Goal: Task Accomplishment & Management: Use online tool/utility

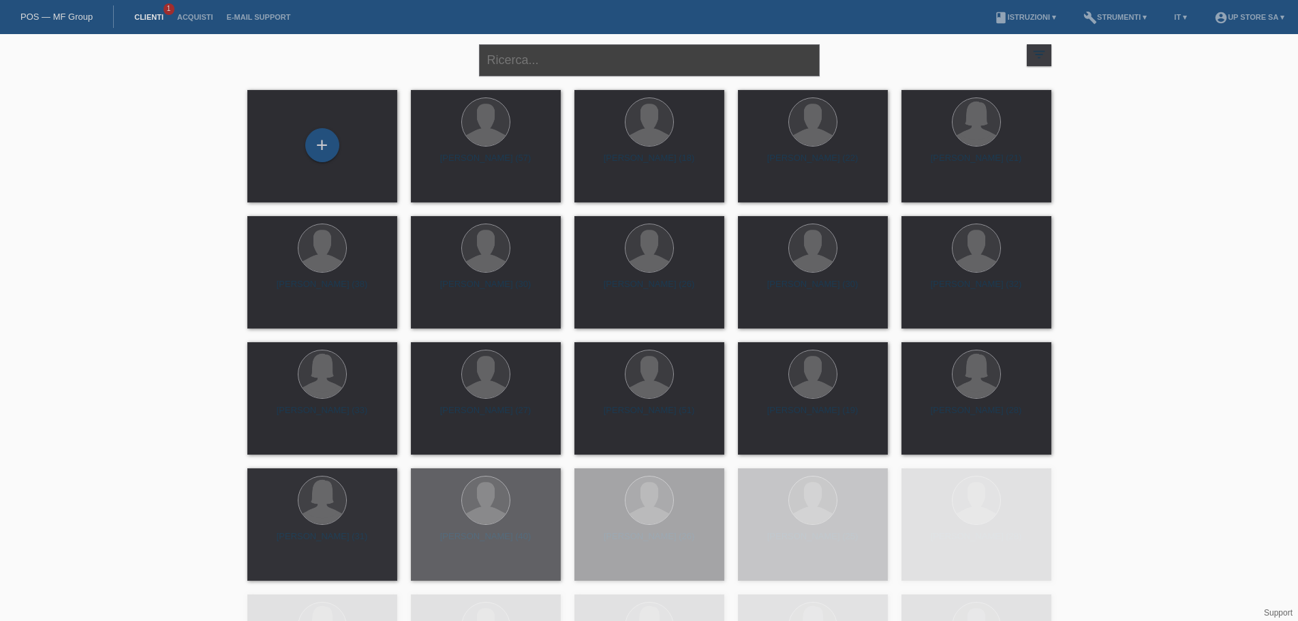
click at [528, 65] on input "text" at bounding box center [649, 60] width 341 height 32
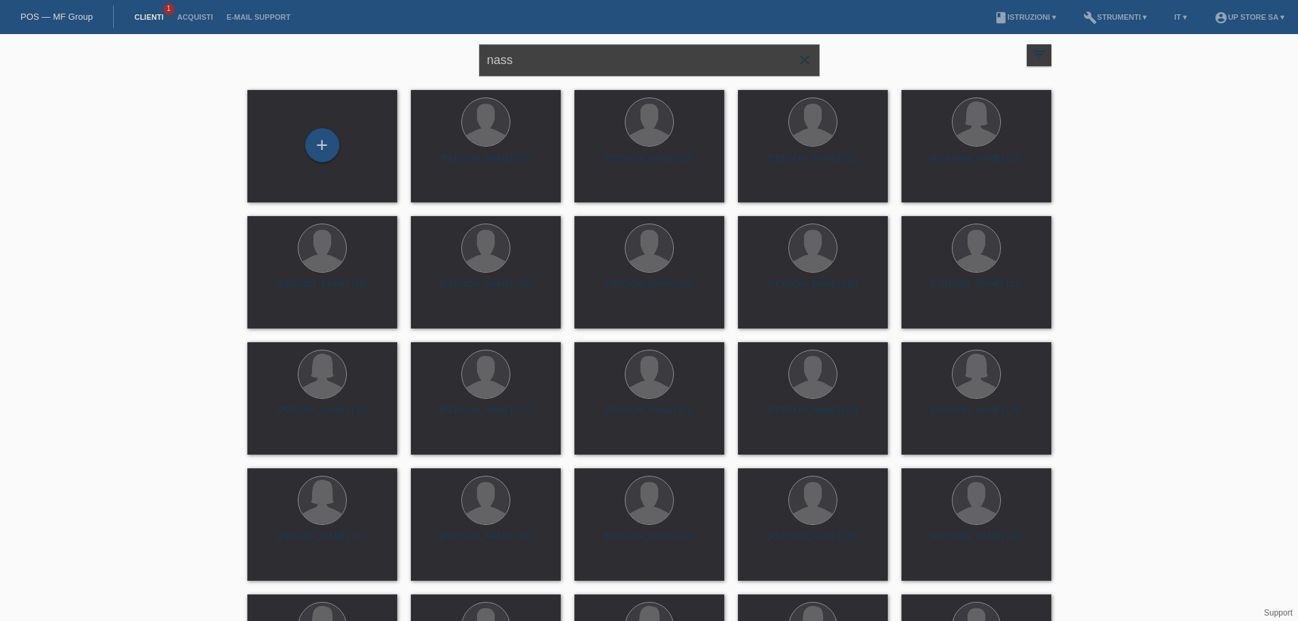
type input "nass"
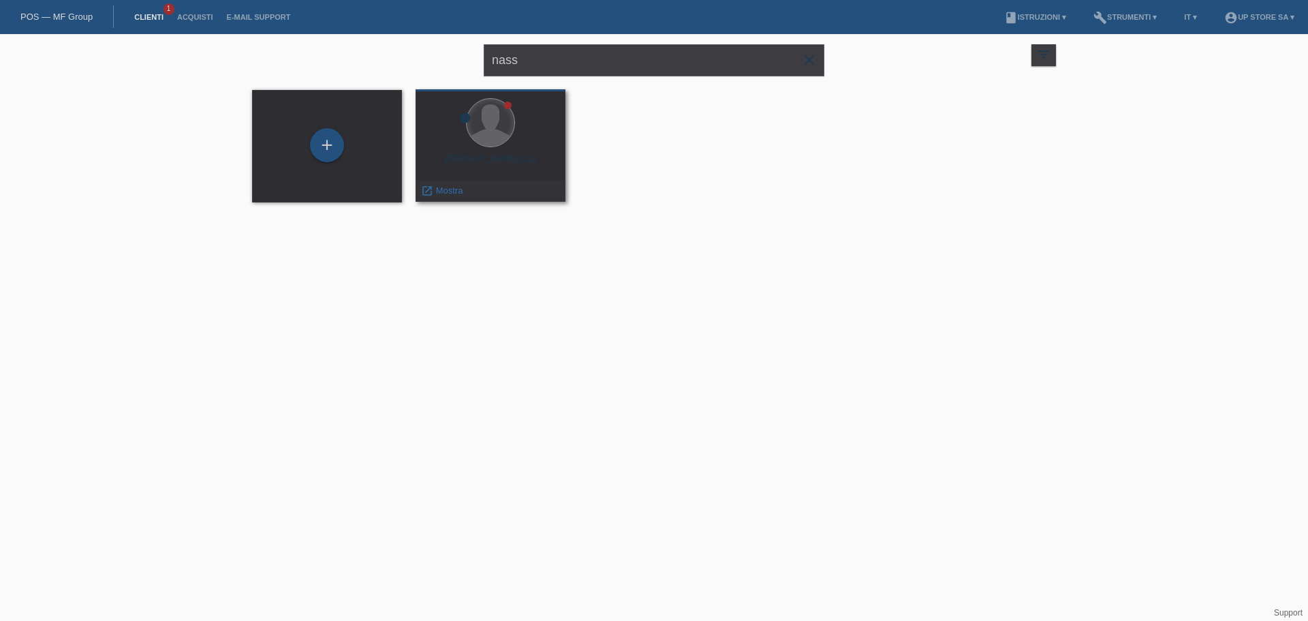
click at [486, 144] on div at bounding box center [491, 123] width 48 height 48
click at [450, 189] on span "Mostra" at bounding box center [449, 190] width 27 height 10
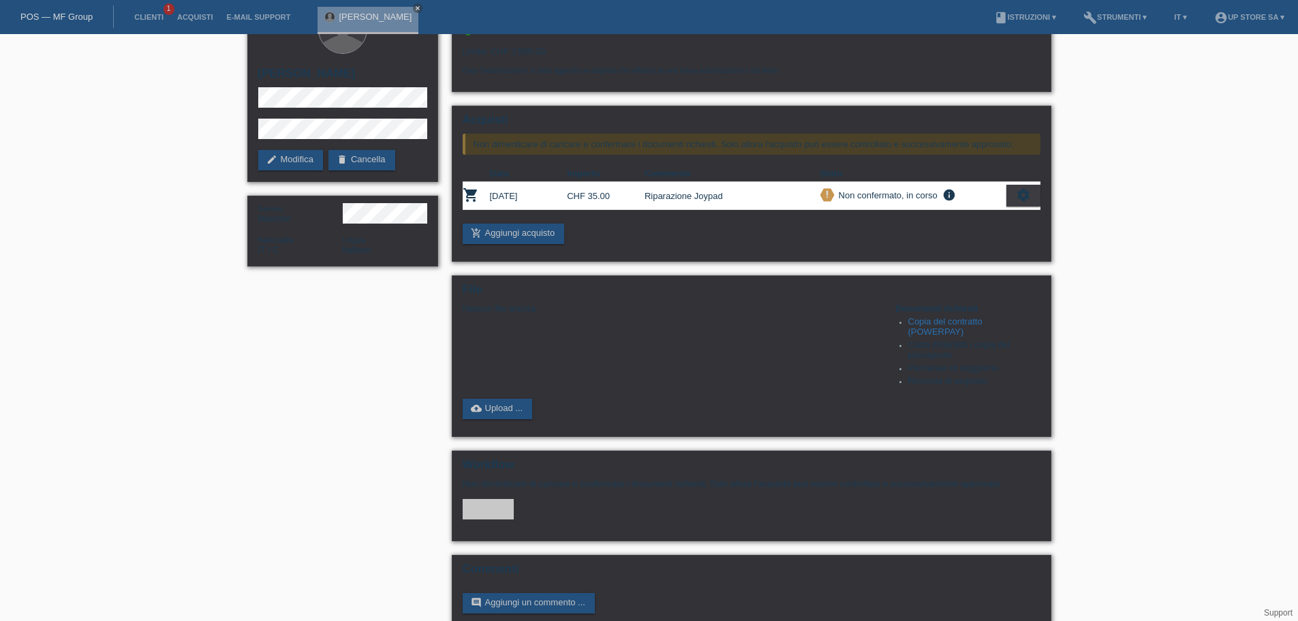
scroll to position [67, 0]
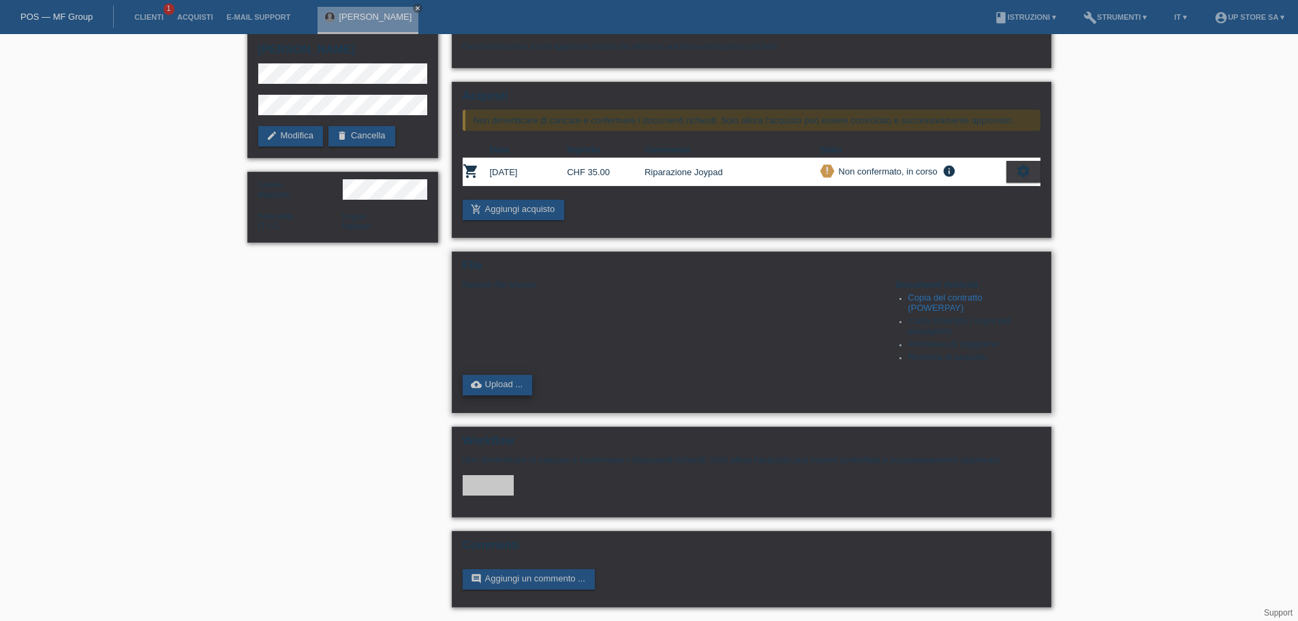
click at [496, 381] on link "cloud_upload Upload ..." at bounding box center [498, 385] width 70 height 20
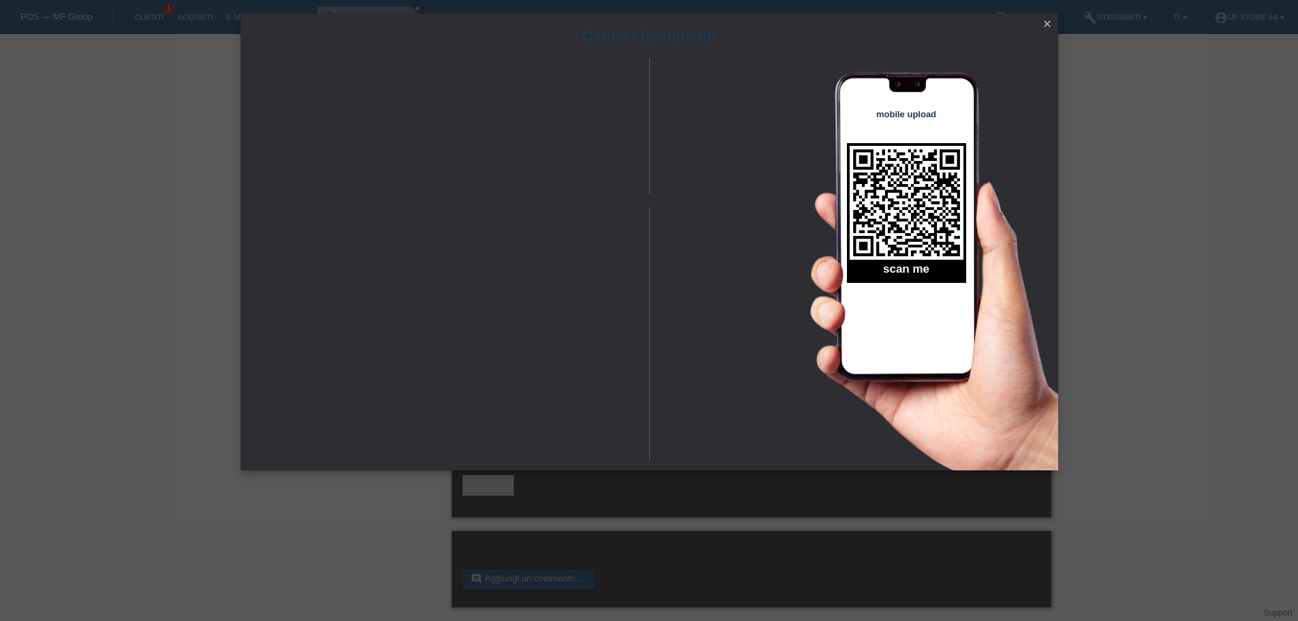
click at [1042, 25] on icon "close" at bounding box center [1047, 23] width 11 height 11
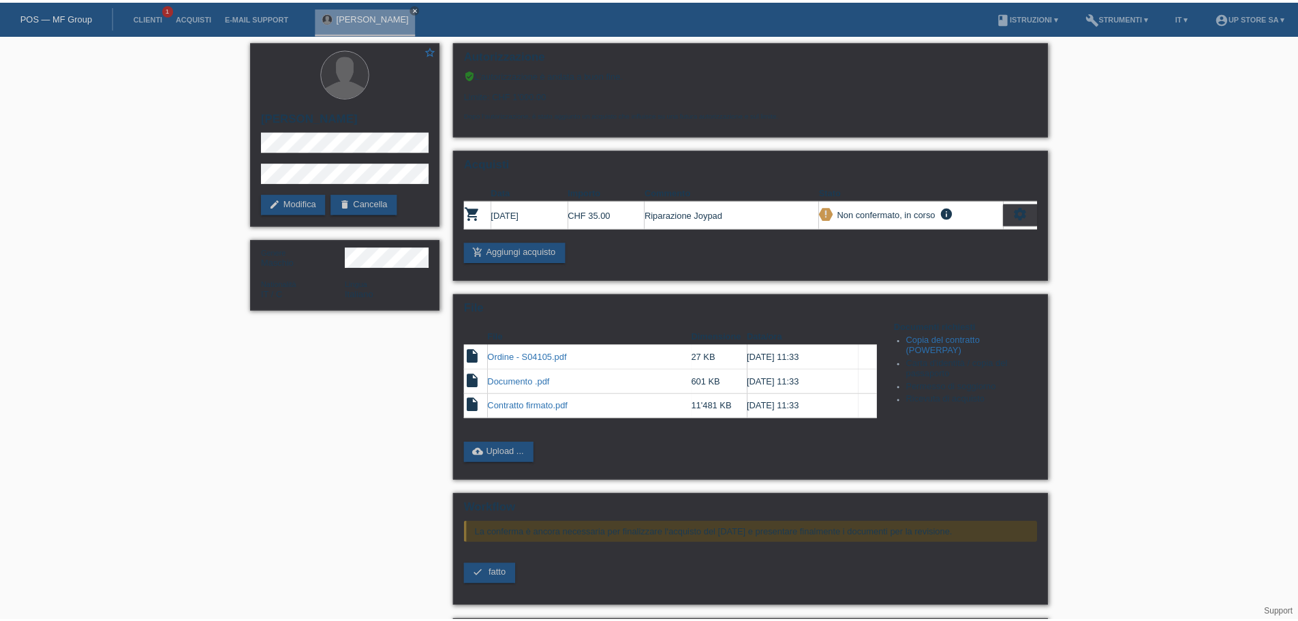
scroll to position [67, 0]
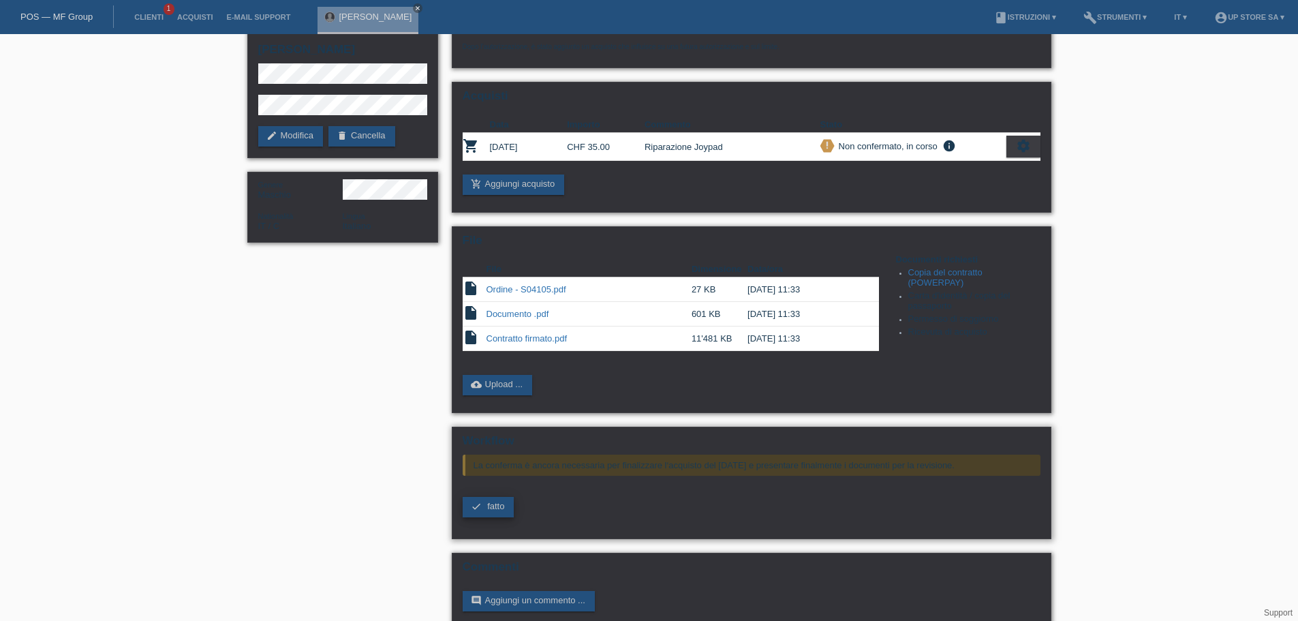
click at [500, 508] on span "fatto" at bounding box center [495, 506] width 17 height 10
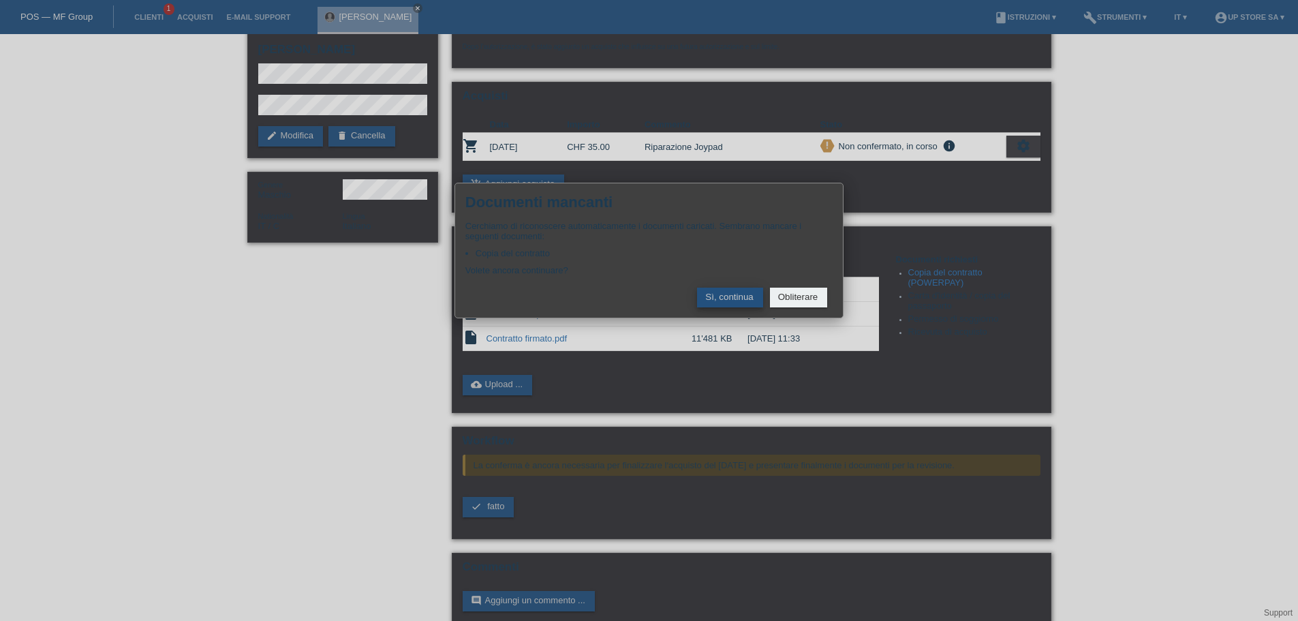
click at [714, 294] on button "Sì, continua" at bounding box center [729, 297] width 65 height 20
